Goal: Information Seeking & Learning: Find specific fact

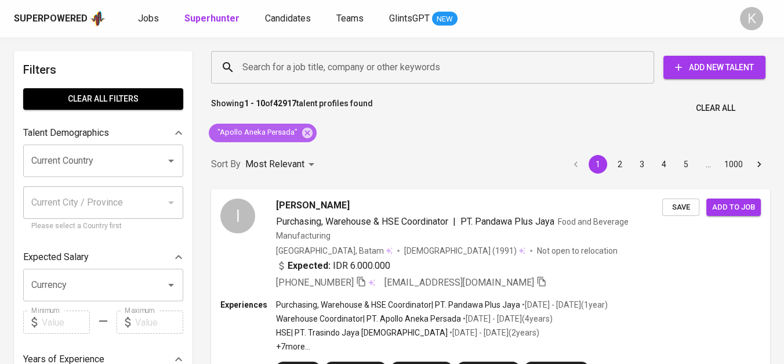
drag, startPoint x: 310, startPoint y: 129, endPoint x: 373, endPoint y: 0, distance: 143.7
click at [310, 129] on icon at bounding box center [307, 132] width 13 height 13
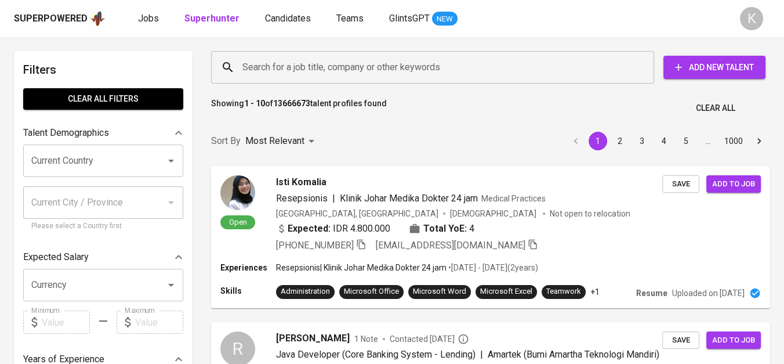
click at [306, 65] on input "Search for a job title, company or other keywords" at bounding box center [436, 67] width 392 height 22
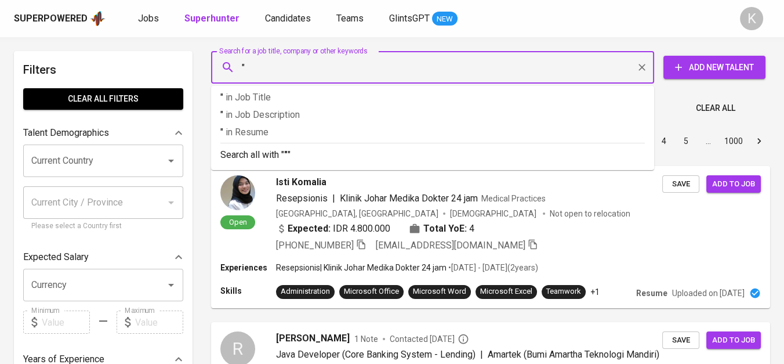
paste input "Sumber Murni Artharaya"
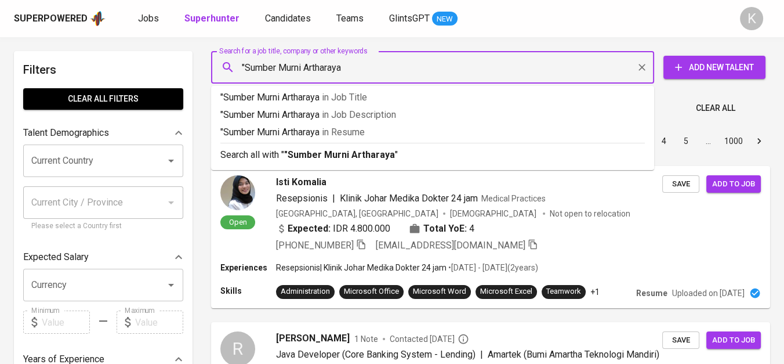
type input ""Sumber Murni Artharaya""
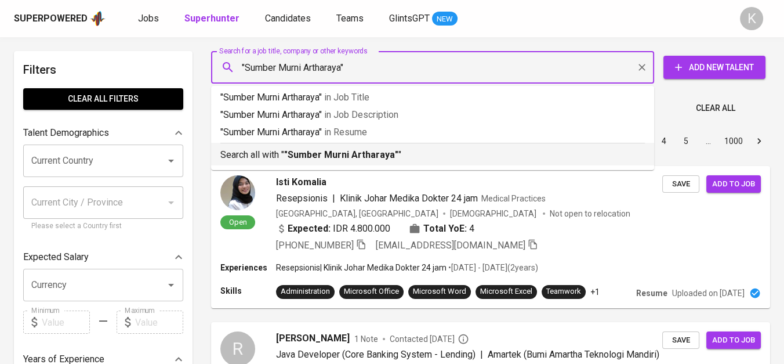
click at [357, 156] on b ""Sumber Murni Artharaya"" at bounding box center [341, 154] width 114 height 11
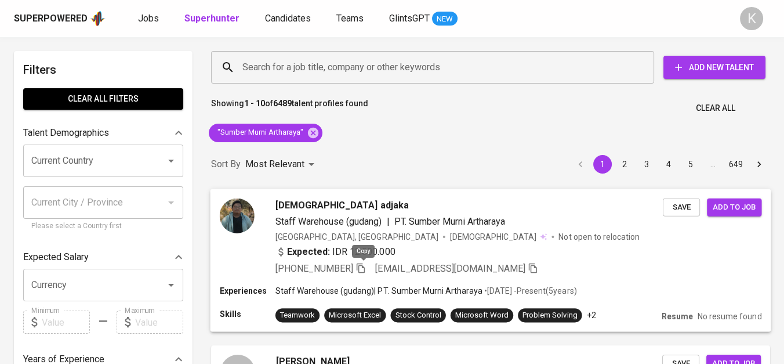
click at [361, 267] on icon "button" at bounding box center [361, 268] width 8 height 10
click at [309, 134] on icon at bounding box center [313, 132] width 10 height 10
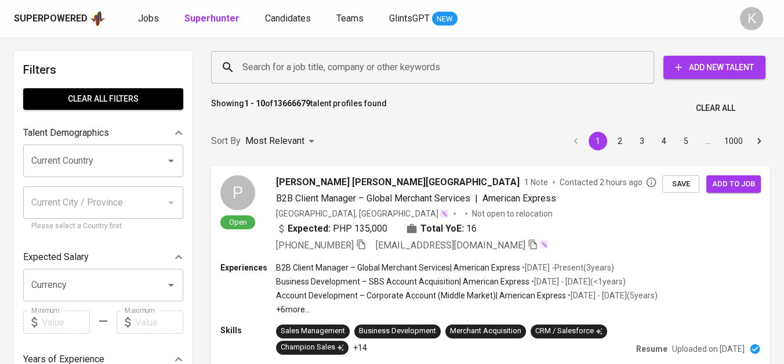
click at [353, 69] on input "Search for a job title, company or other keywords" at bounding box center [436, 67] width 392 height 22
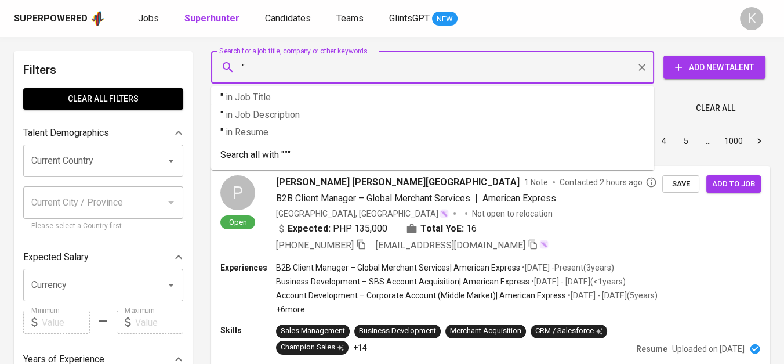
paste input "Kiewell Plastic Packaging"
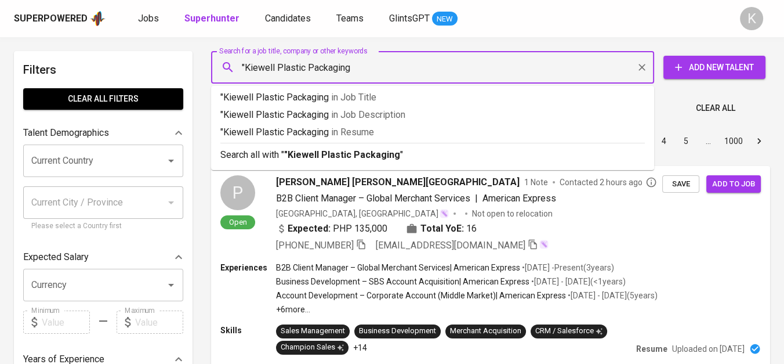
type input ""Kiewell Plastic Packaging""
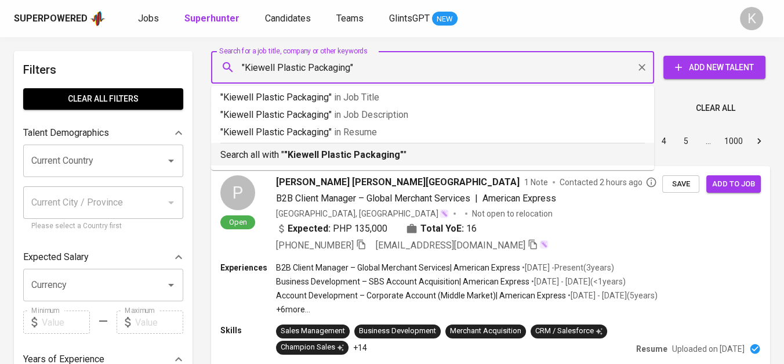
click at [379, 155] on b ""Kiewell Plastic Packaging"" at bounding box center [343, 154] width 119 height 11
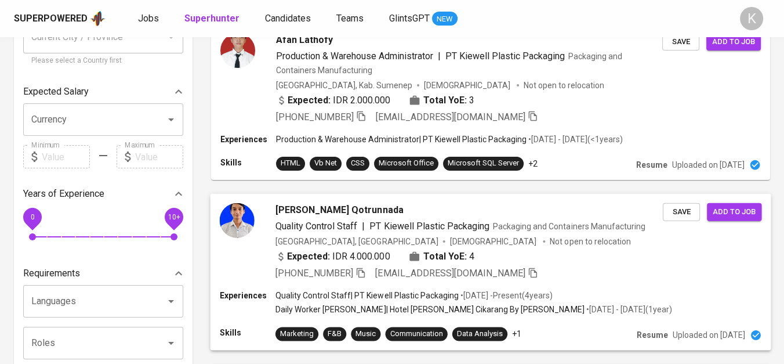
scroll to position [193, 0]
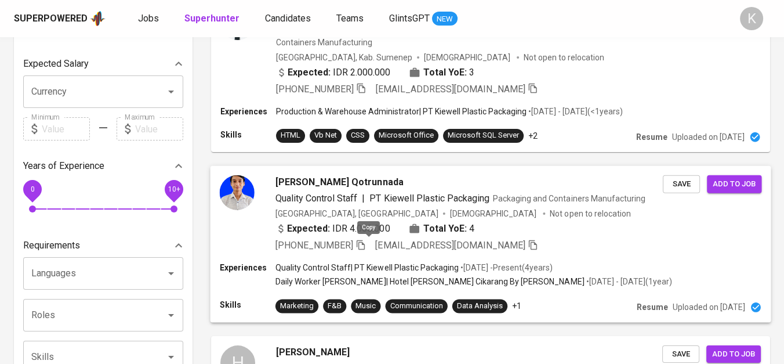
drag, startPoint x: 368, startPoint y: 246, endPoint x: 398, endPoint y: 267, distance: 36.2
click at [366, 246] on icon "button" at bounding box center [361, 244] width 10 height 10
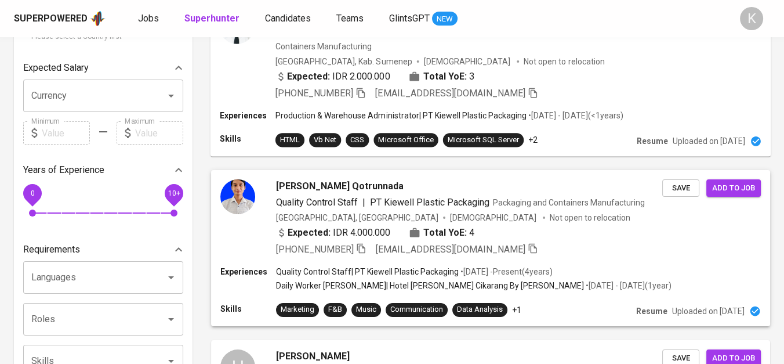
scroll to position [0, 0]
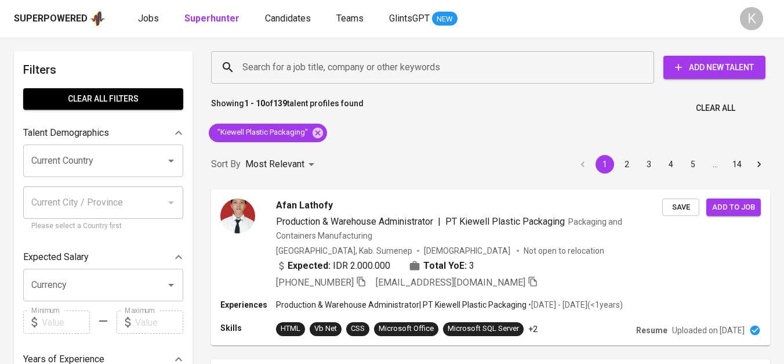
click at [322, 126] on icon at bounding box center [317, 132] width 13 height 13
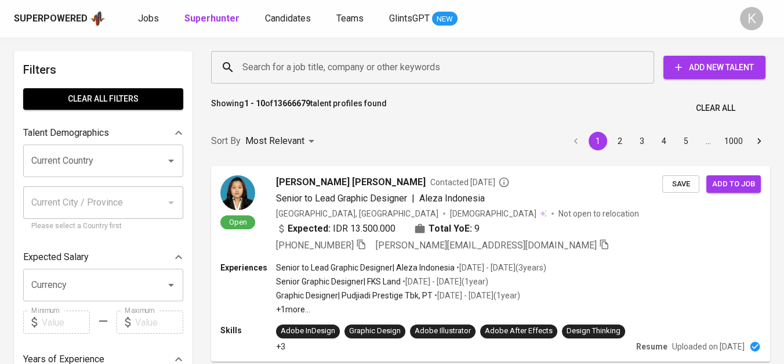
click at [332, 68] on input "Search for a job title, company or other keywords" at bounding box center [436, 67] width 392 height 22
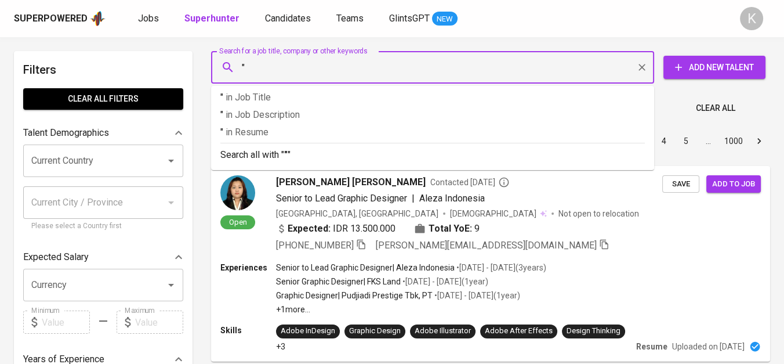
paste input "PT. Tygr Food Concepts"
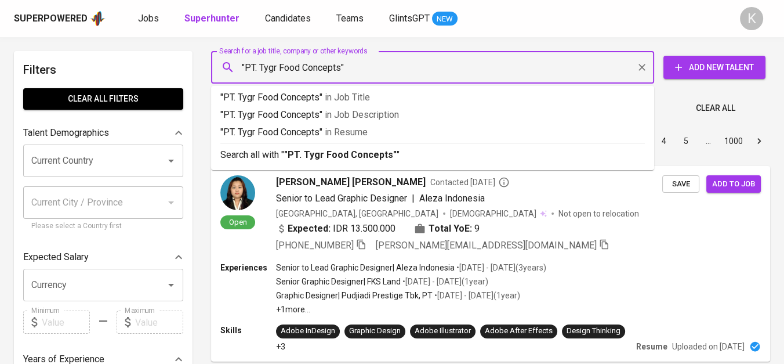
click at [257, 66] on input ""PT. Tygr Food Concepts"" at bounding box center [436, 67] width 392 height 22
click at [261, 63] on input ""PT. Tygr Food Concepts"" at bounding box center [436, 67] width 392 height 22
type input ""Tygr Food Concepts""
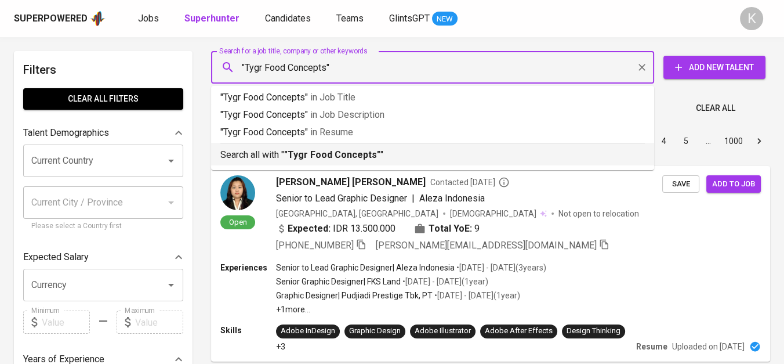
click at [322, 154] on b ""Tygr Food Concepts"" at bounding box center [332, 154] width 96 height 11
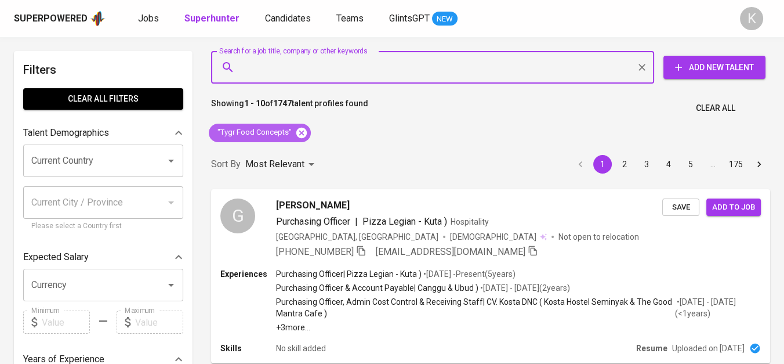
click at [302, 128] on icon at bounding box center [301, 132] width 10 height 10
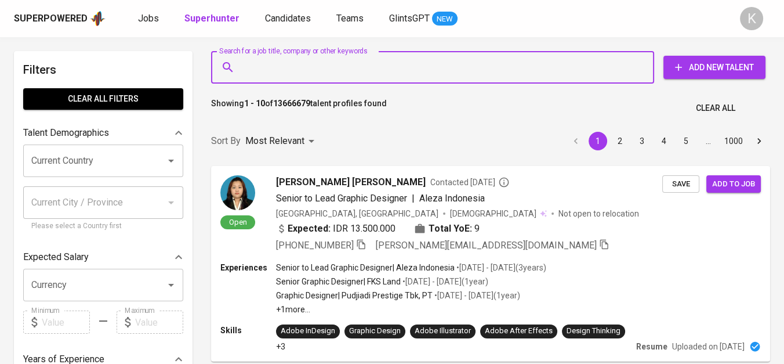
click at [338, 61] on input "Search for a job title, company or other keywords" at bounding box center [436, 67] width 392 height 22
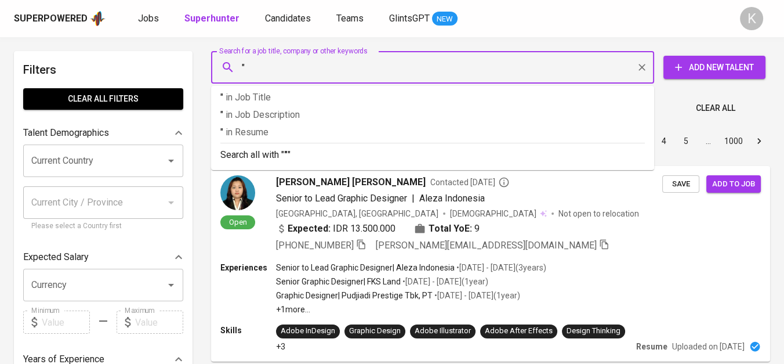
paste input "Lancs Arche Consumma"
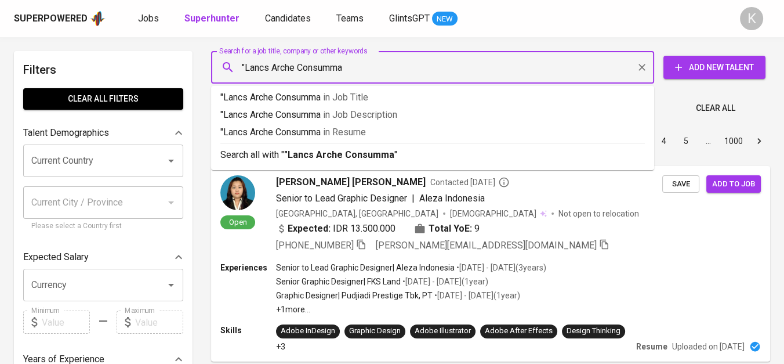
type input ""Lancs Arche Consumma""
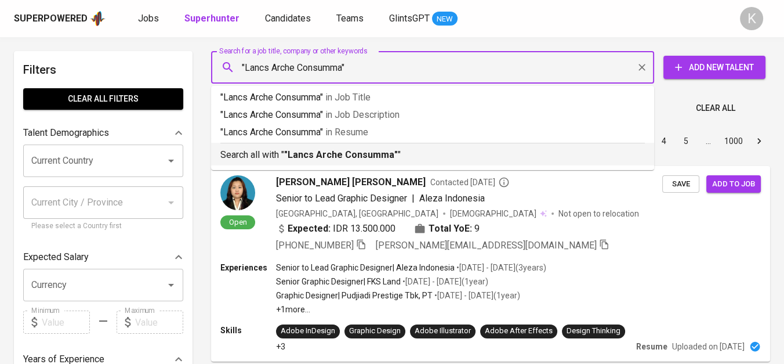
click at [385, 144] on div "Search all with " "Lancs Arche Consumma" "" at bounding box center [432, 152] width 425 height 19
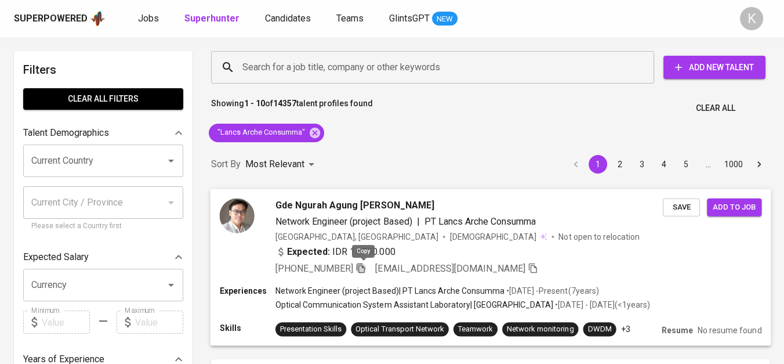
click at [362, 268] on icon "button" at bounding box center [361, 267] width 10 height 10
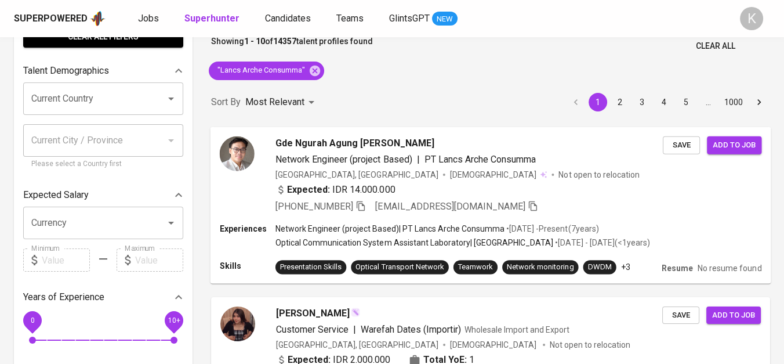
scroll to position [64, 0]
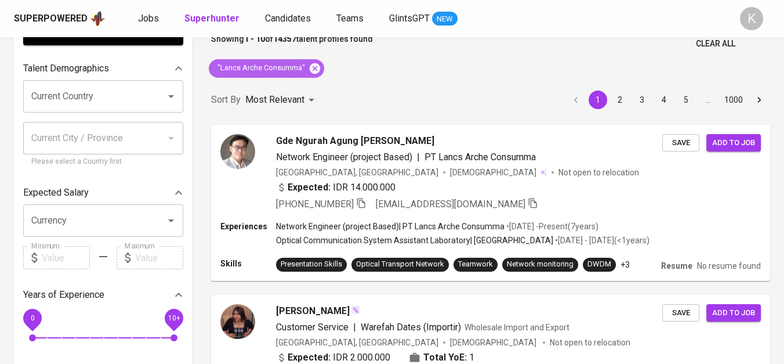
click at [311, 71] on icon at bounding box center [315, 68] width 10 height 10
